Goal: Task Accomplishment & Management: Manage account settings

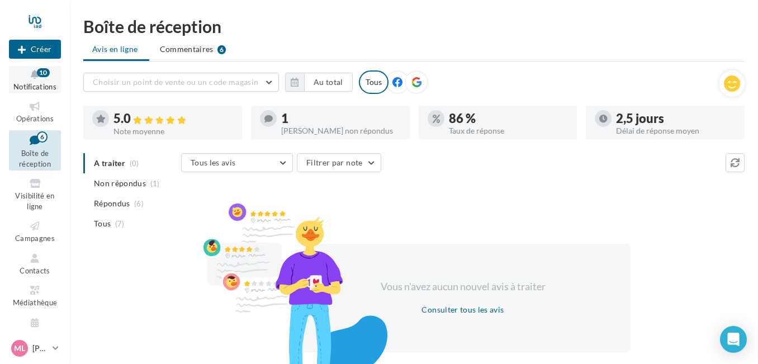
click at [42, 82] on span "Notifications" at bounding box center [34, 86] width 43 height 9
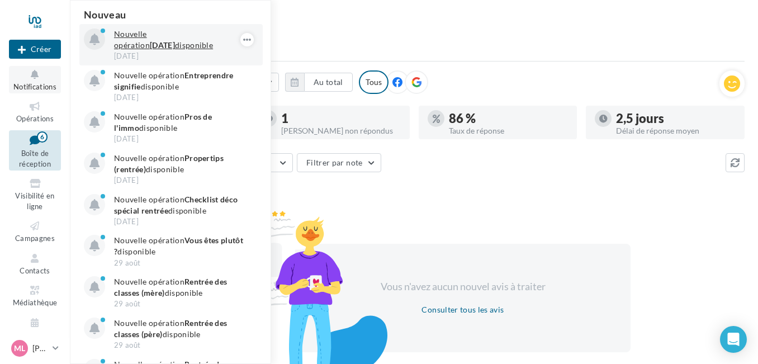
click at [150, 44] on strong "Journée du patrimoine" at bounding box center [162, 45] width 25 height 10
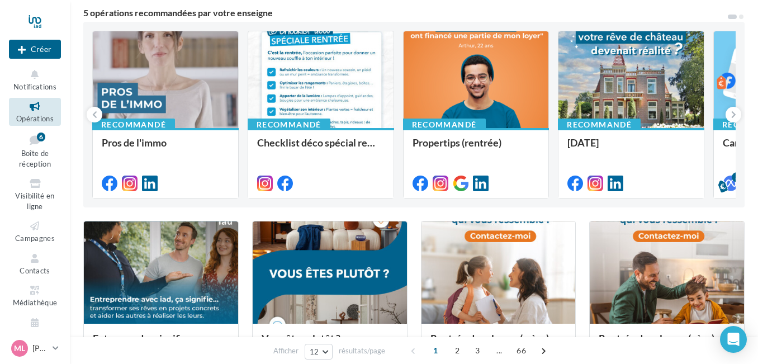
scroll to position [102, 0]
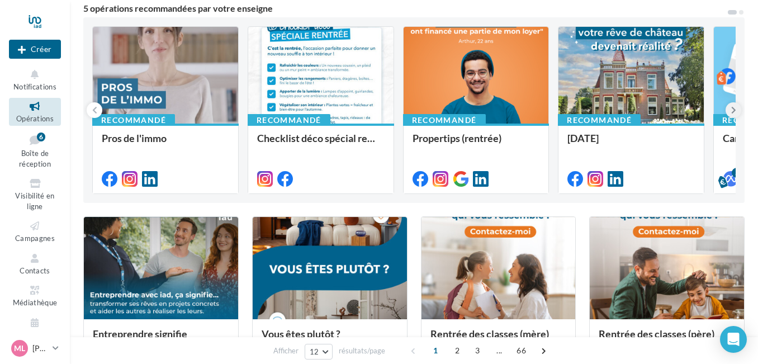
click at [727, 111] on button at bounding box center [734, 110] width 16 height 16
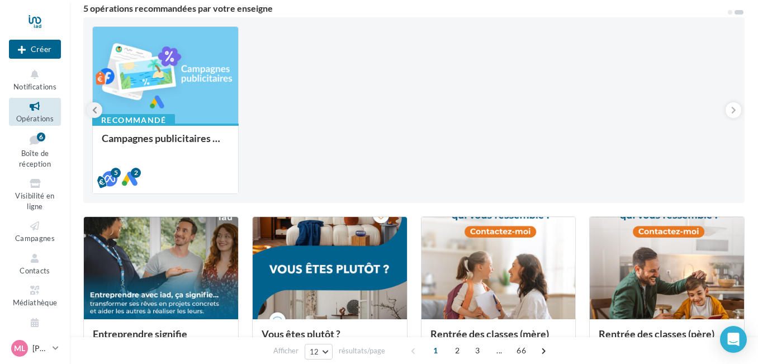
click at [93, 112] on icon at bounding box center [94, 110] width 5 height 11
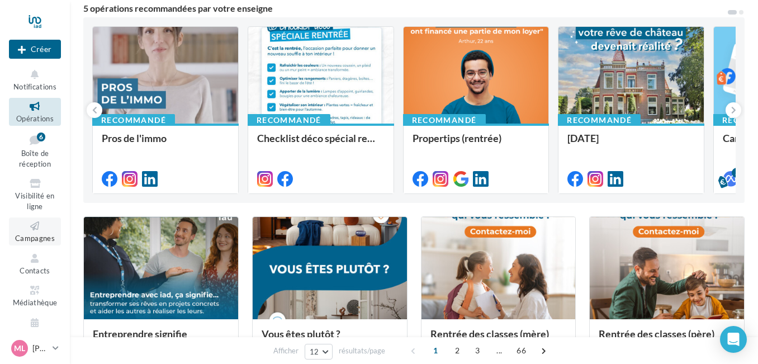
click at [26, 232] on icon at bounding box center [34, 226] width 45 height 13
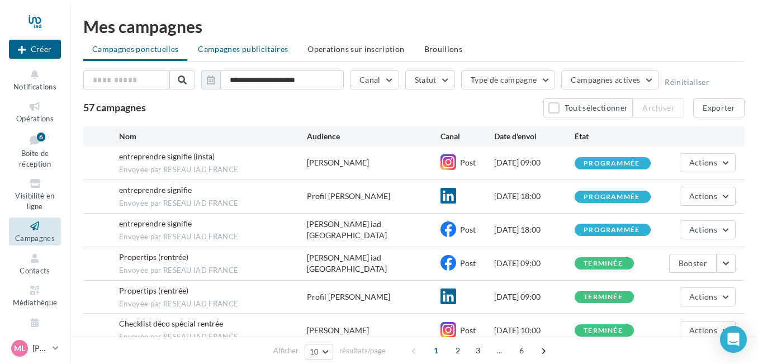
click at [285, 55] on li "Campagnes publicitaires" at bounding box center [243, 49] width 108 height 20
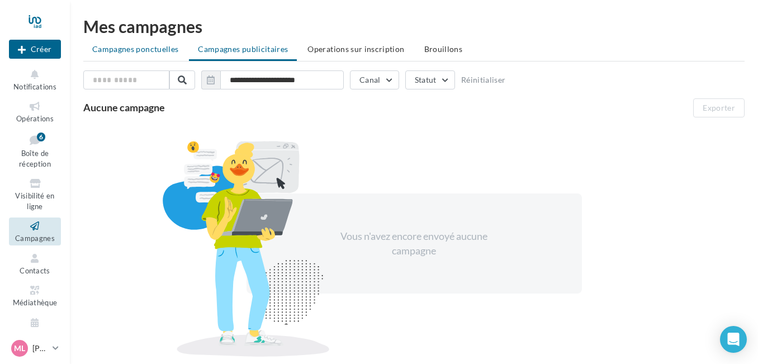
click at [169, 53] on span "Campagnes ponctuelles" at bounding box center [135, 49] width 86 height 10
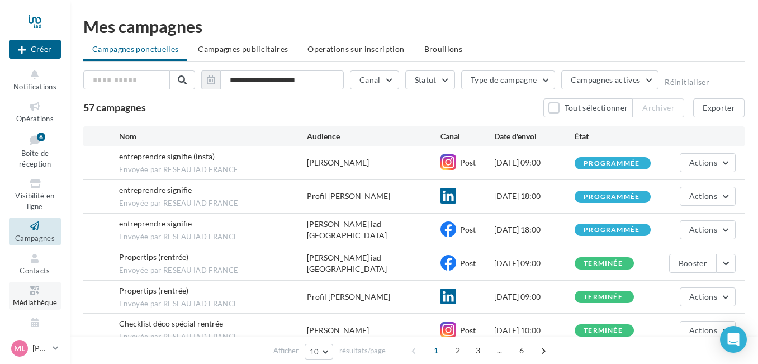
click at [32, 300] on span "Médiathèque" at bounding box center [35, 302] width 45 height 9
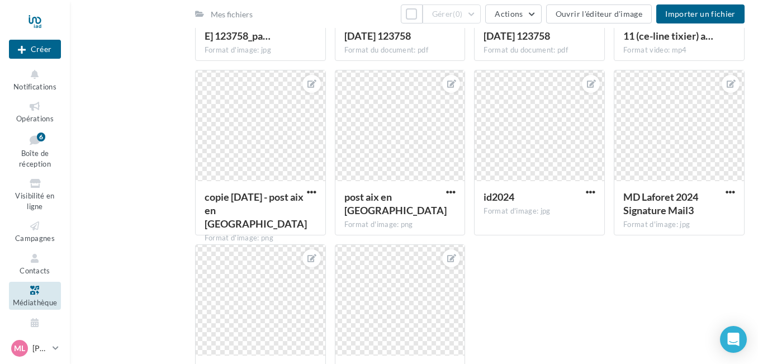
scroll to position [431, 0]
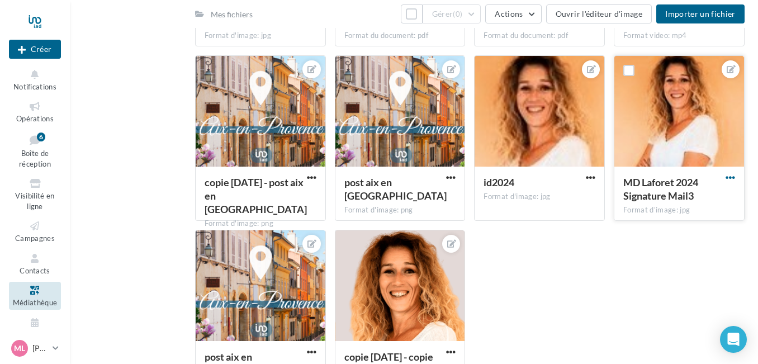
click at [732, 177] on span "button" at bounding box center [731, 178] width 10 height 10
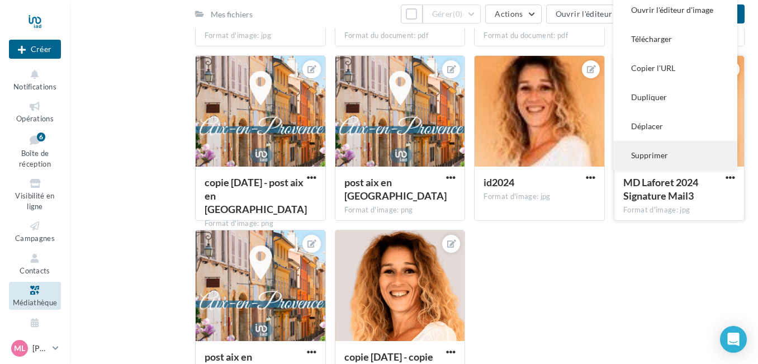
click at [663, 154] on button "Supprimer" at bounding box center [675, 155] width 124 height 29
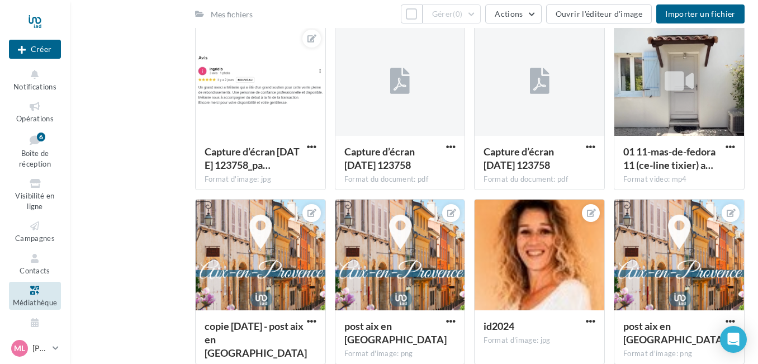
scroll to position [190, 0]
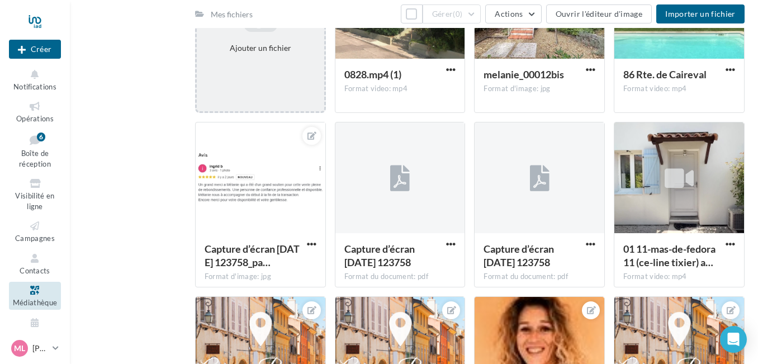
click at [269, 50] on div "Ajouter un fichier" at bounding box center [260, 47] width 119 height 11
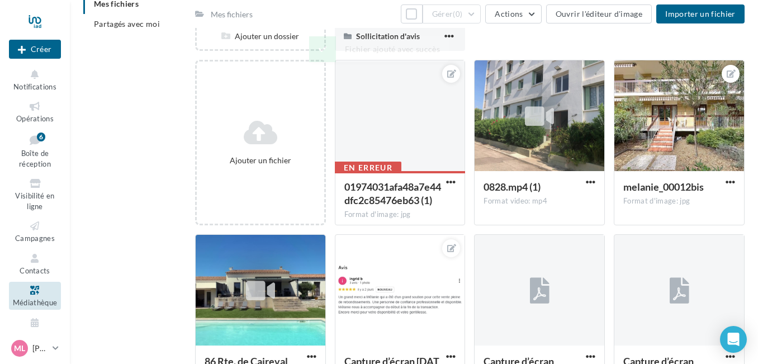
scroll to position [37, 0]
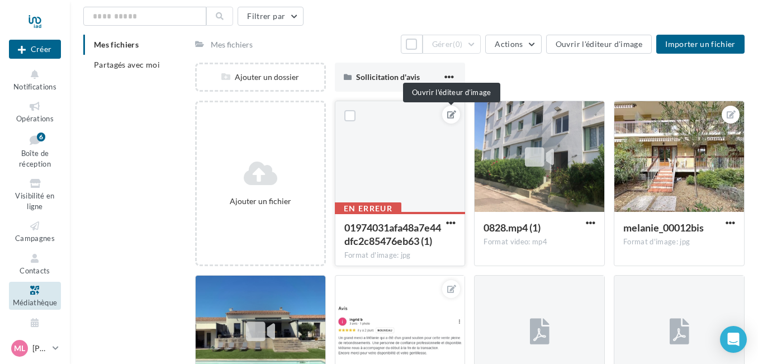
click at [448, 116] on icon at bounding box center [451, 115] width 9 height 8
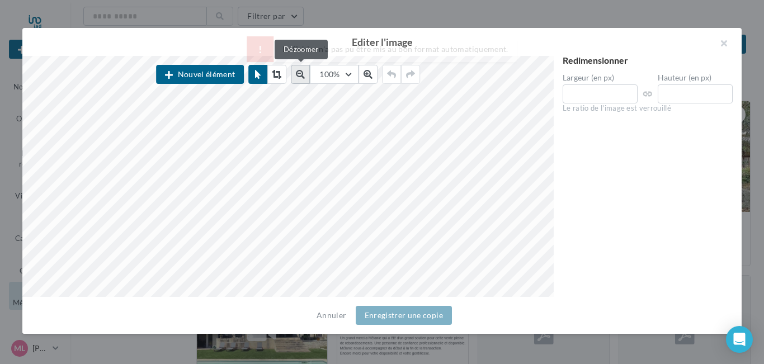
click at [297, 73] on icon at bounding box center [300, 74] width 9 height 9
click at [297, 73] on button at bounding box center [303, 74] width 19 height 19
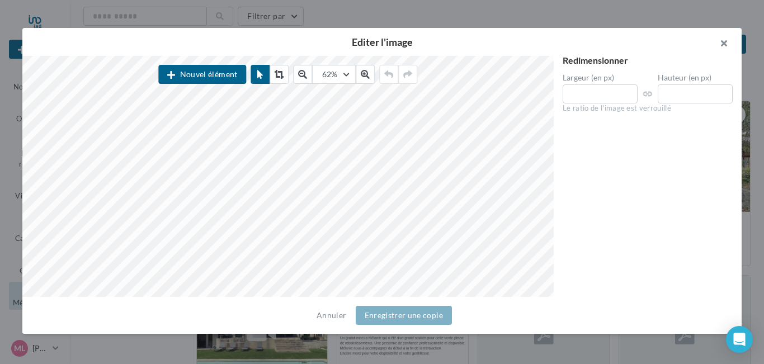
click at [720, 41] on button "button" at bounding box center [719, 45] width 45 height 34
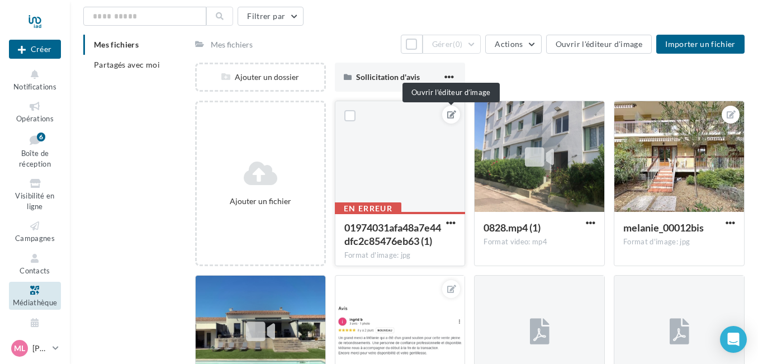
click at [452, 115] on icon at bounding box center [451, 115] width 9 height 8
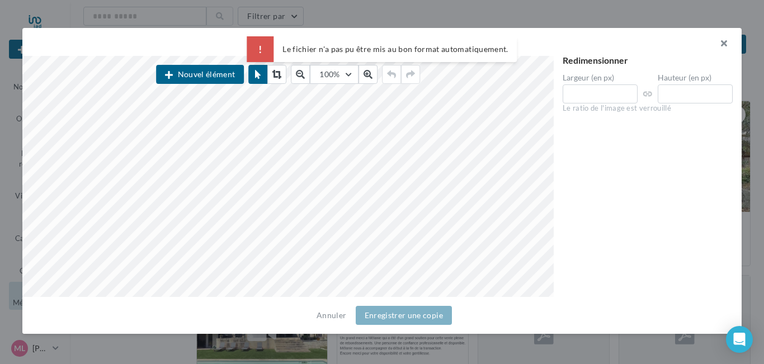
click at [721, 44] on button "button" at bounding box center [719, 45] width 45 height 34
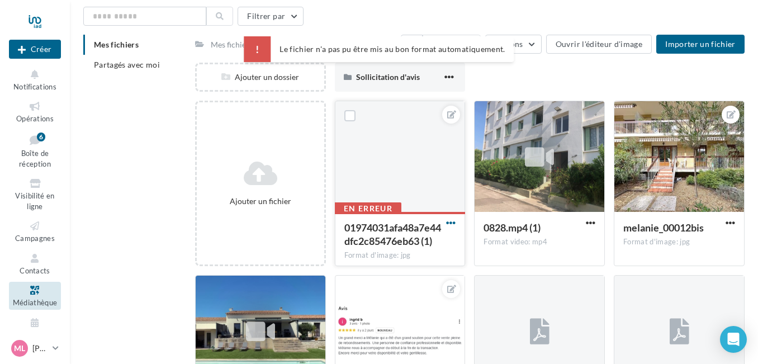
click at [450, 225] on span "button" at bounding box center [451, 223] width 10 height 10
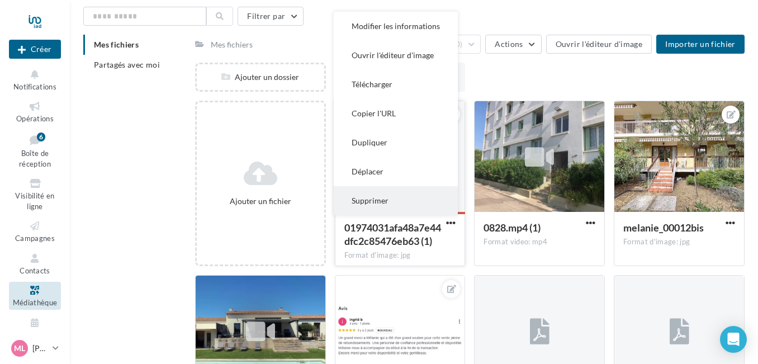
click at [390, 206] on button "Supprimer" at bounding box center [396, 200] width 124 height 29
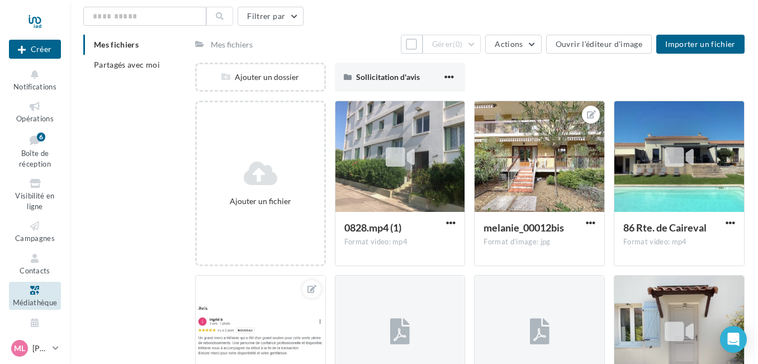
scroll to position [17, 0]
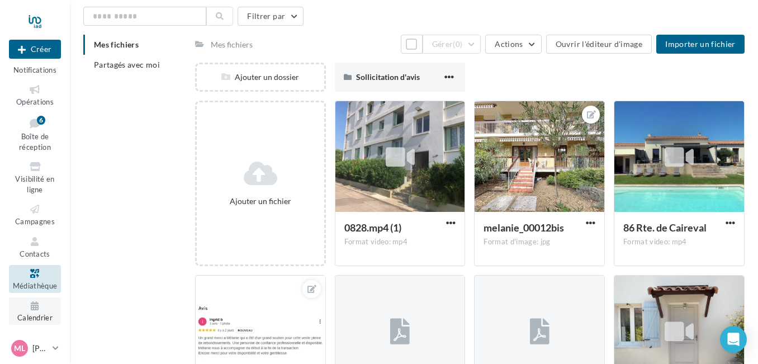
click at [41, 310] on icon at bounding box center [34, 306] width 45 height 13
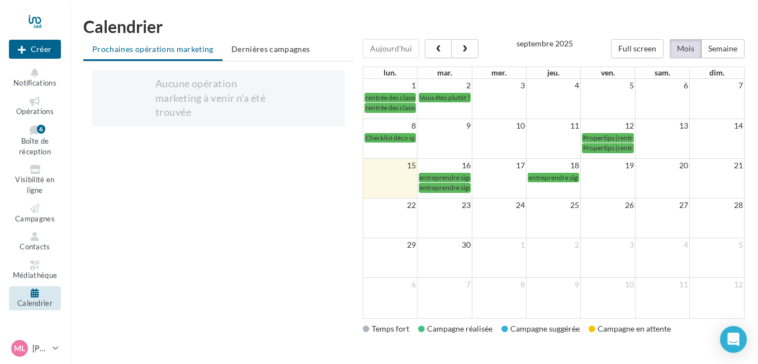
click at [682, 48] on button "Mois" at bounding box center [686, 48] width 32 height 19
click at [40, 110] on span "Opérations" at bounding box center [34, 111] width 37 height 9
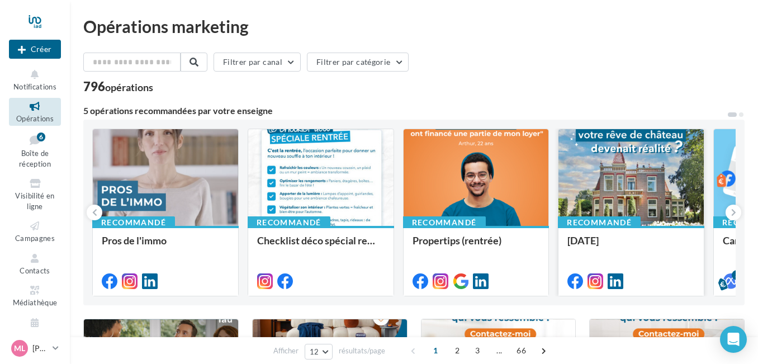
click at [628, 194] on div at bounding box center [631, 178] width 145 height 98
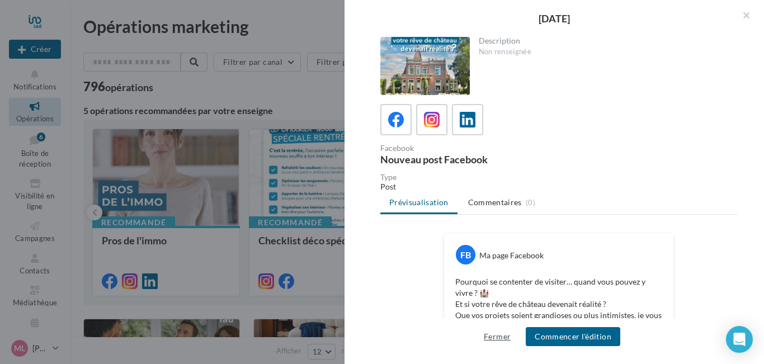
click at [494, 337] on button "Fermer" at bounding box center [497, 336] width 36 height 13
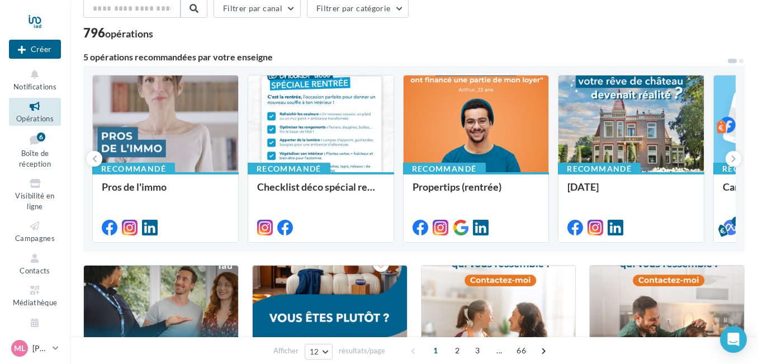
scroll to position [69, 0]
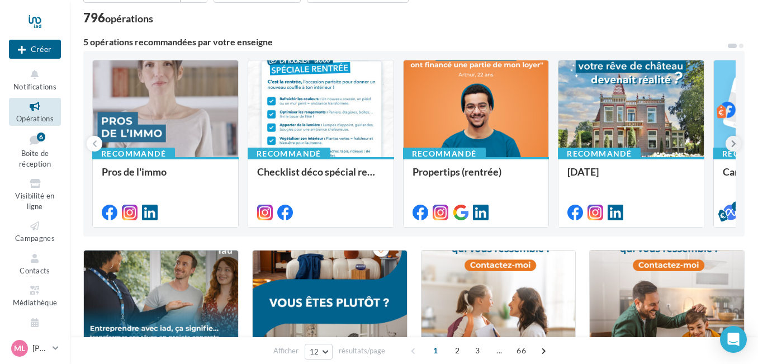
click at [733, 145] on icon at bounding box center [733, 143] width 5 height 11
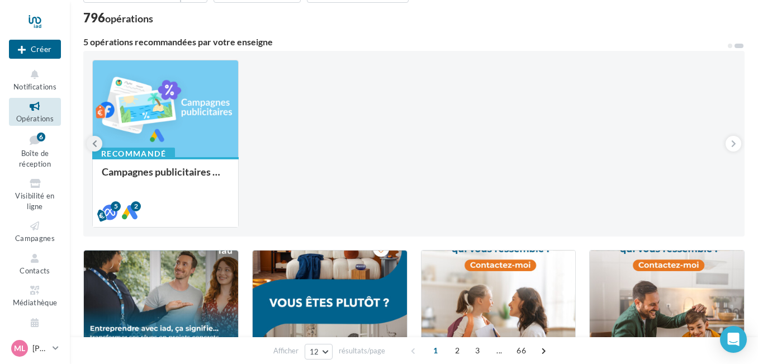
click at [92, 144] on icon at bounding box center [94, 143] width 5 height 11
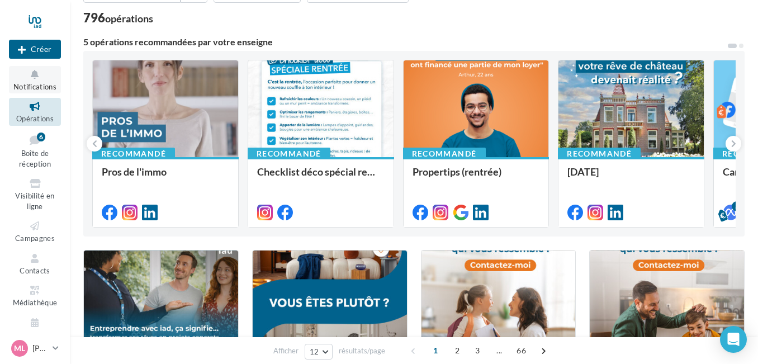
click at [27, 80] on icon at bounding box center [34, 74] width 45 height 13
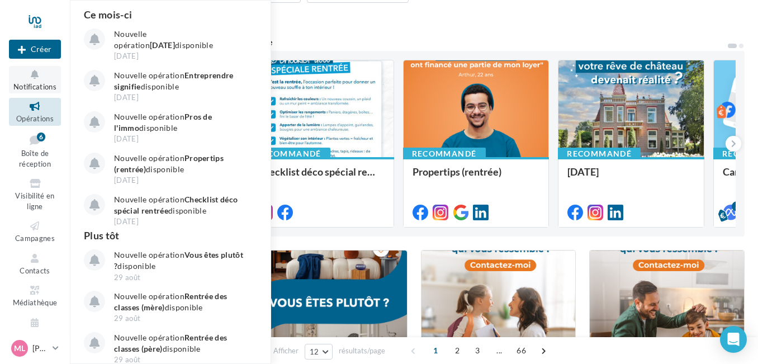
click at [27, 80] on icon at bounding box center [34, 74] width 45 height 13
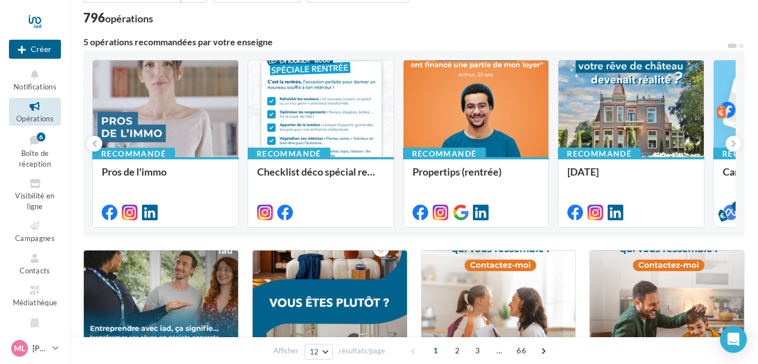
scroll to position [17, 0]
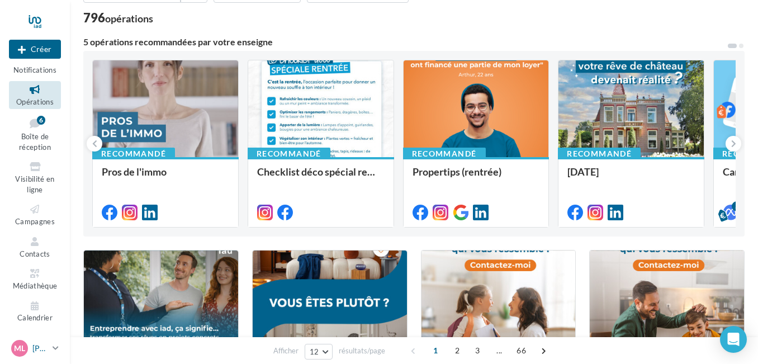
click at [31, 346] on div "Ml [PERSON_NAME] [PERSON_NAME][EMAIL_ADDRESS][DOMAIN_NAME]" at bounding box center [29, 348] width 37 height 17
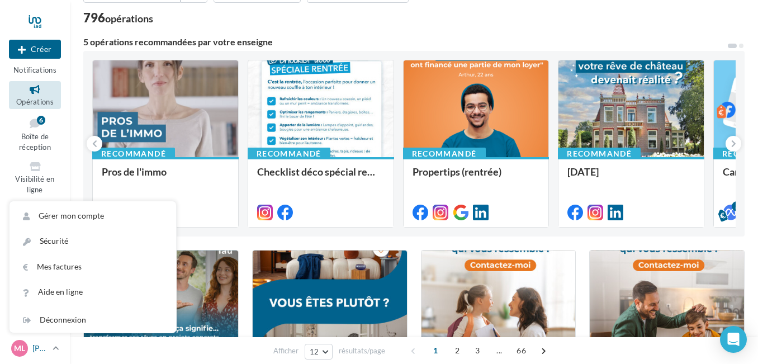
click at [31, 346] on div "Ml [PERSON_NAME] [PERSON_NAME][EMAIL_ADDRESS][DOMAIN_NAME]" at bounding box center [29, 348] width 37 height 17
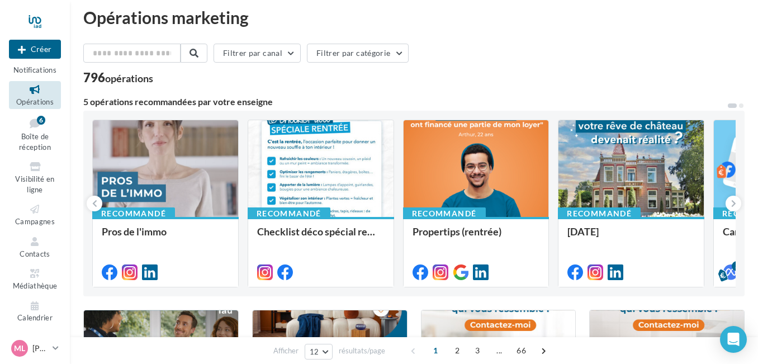
scroll to position [0, 0]
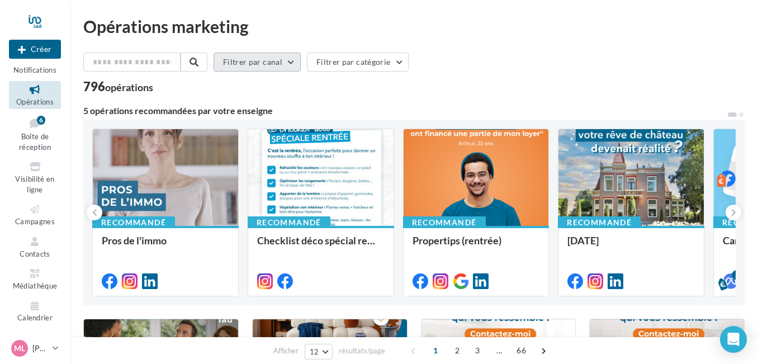
click at [276, 65] on button "Filtrer par canal" at bounding box center [257, 62] width 87 height 19
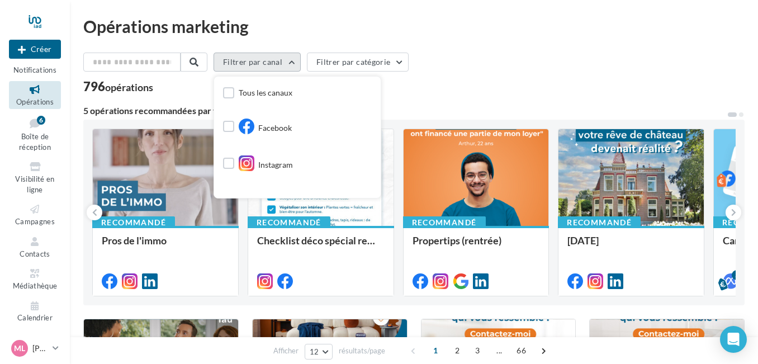
click at [276, 65] on button "Filtrer par canal" at bounding box center [257, 62] width 87 height 19
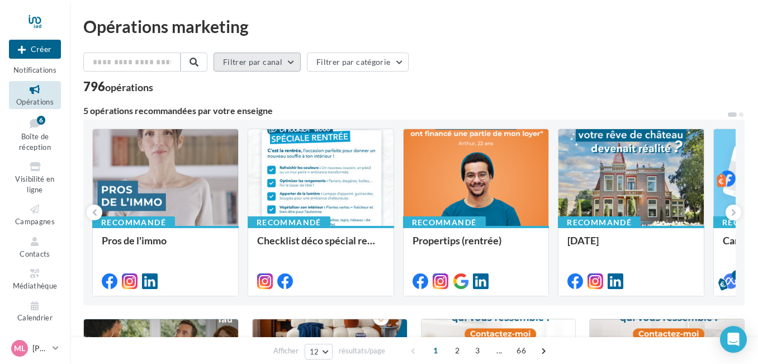
click at [290, 59] on button "Filtrer par canal" at bounding box center [257, 62] width 87 height 19
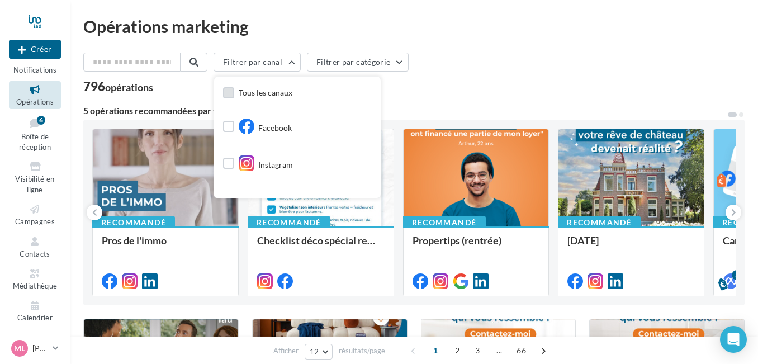
click at [234, 91] on label at bounding box center [228, 92] width 11 height 11
click at [389, 69] on button "Filtrer par catégorie" at bounding box center [372, 62] width 102 height 19
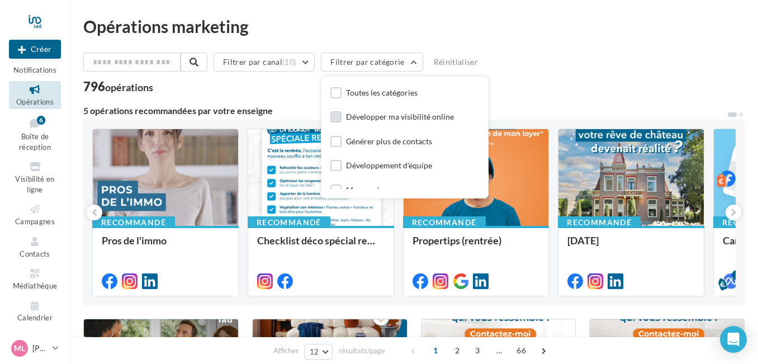
click at [427, 117] on div "Développer ma visibilité online" at bounding box center [400, 116] width 108 height 11
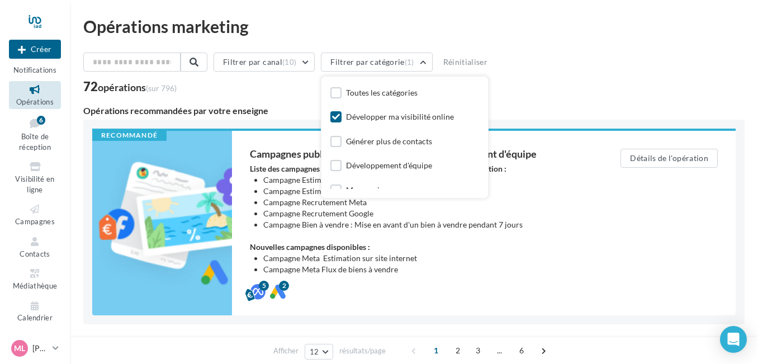
click at [427, 117] on div "Développer ma visibilité online" at bounding box center [400, 116] width 108 height 11
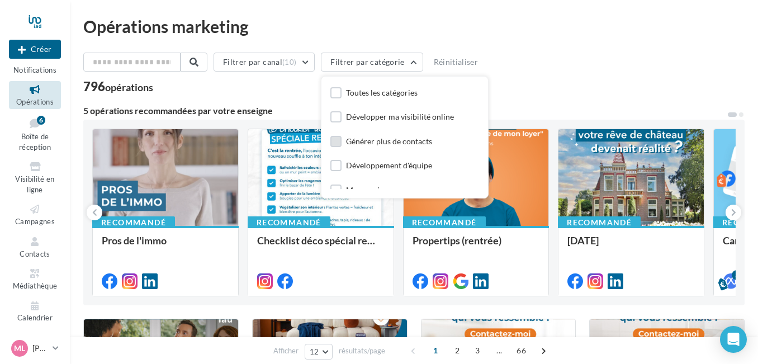
click at [342, 140] on label at bounding box center [335, 141] width 11 height 11
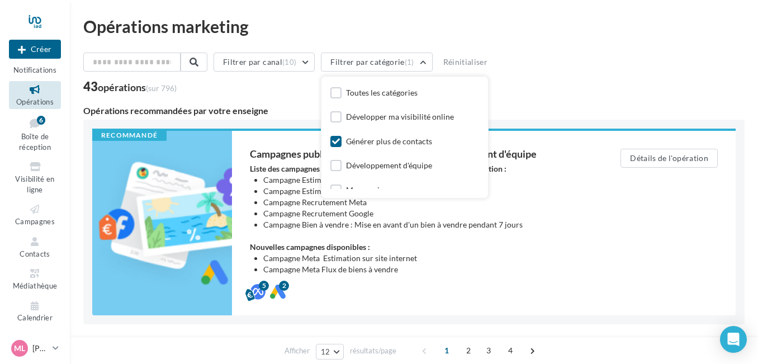
click at [342, 142] on label at bounding box center [335, 141] width 11 height 11
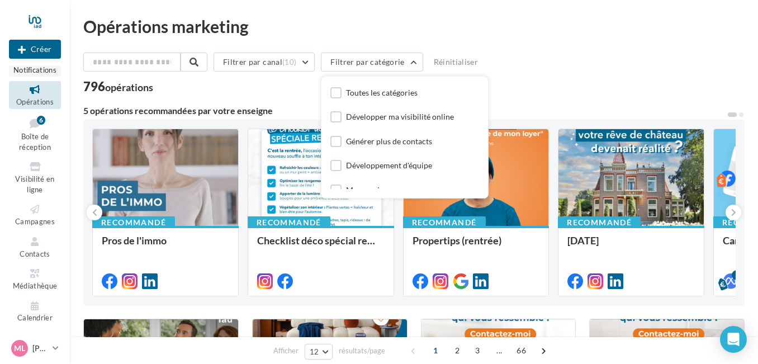
click at [39, 73] on span "Notifications" at bounding box center [34, 69] width 43 height 9
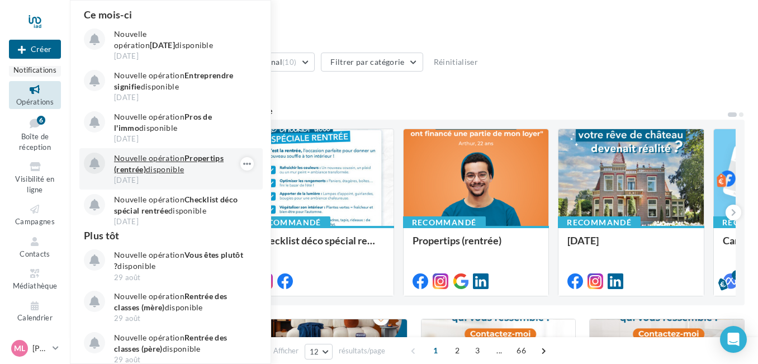
click at [159, 168] on p "Nouvelle opération Propertips (rentrée) disponible" at bounding box center [179, 164] width 130 height 22
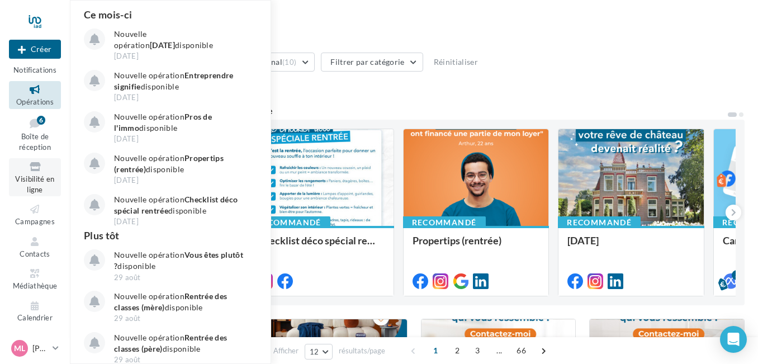
click at [41, 182] on span "Visibilité en ligne" at bounding box center [34, 184] width 39 height 20
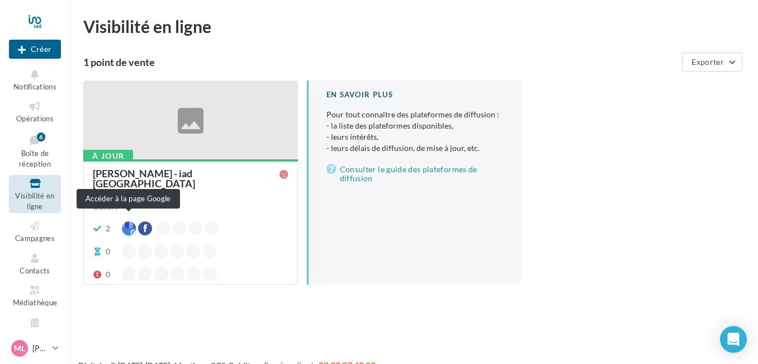
click at [128, 221] on div at bounding box center [129, 228] width 14 height 14
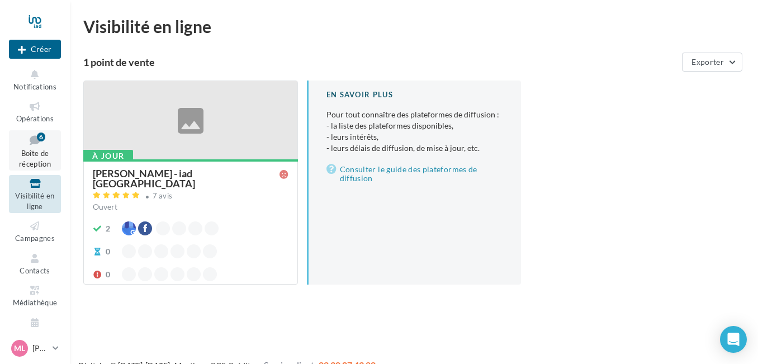
click at [30, 155] on span "Boîte de réception" at bounding box center [35, 159] width 32 height 20
